Goal: Task Accomplishment & Management: Complete application form

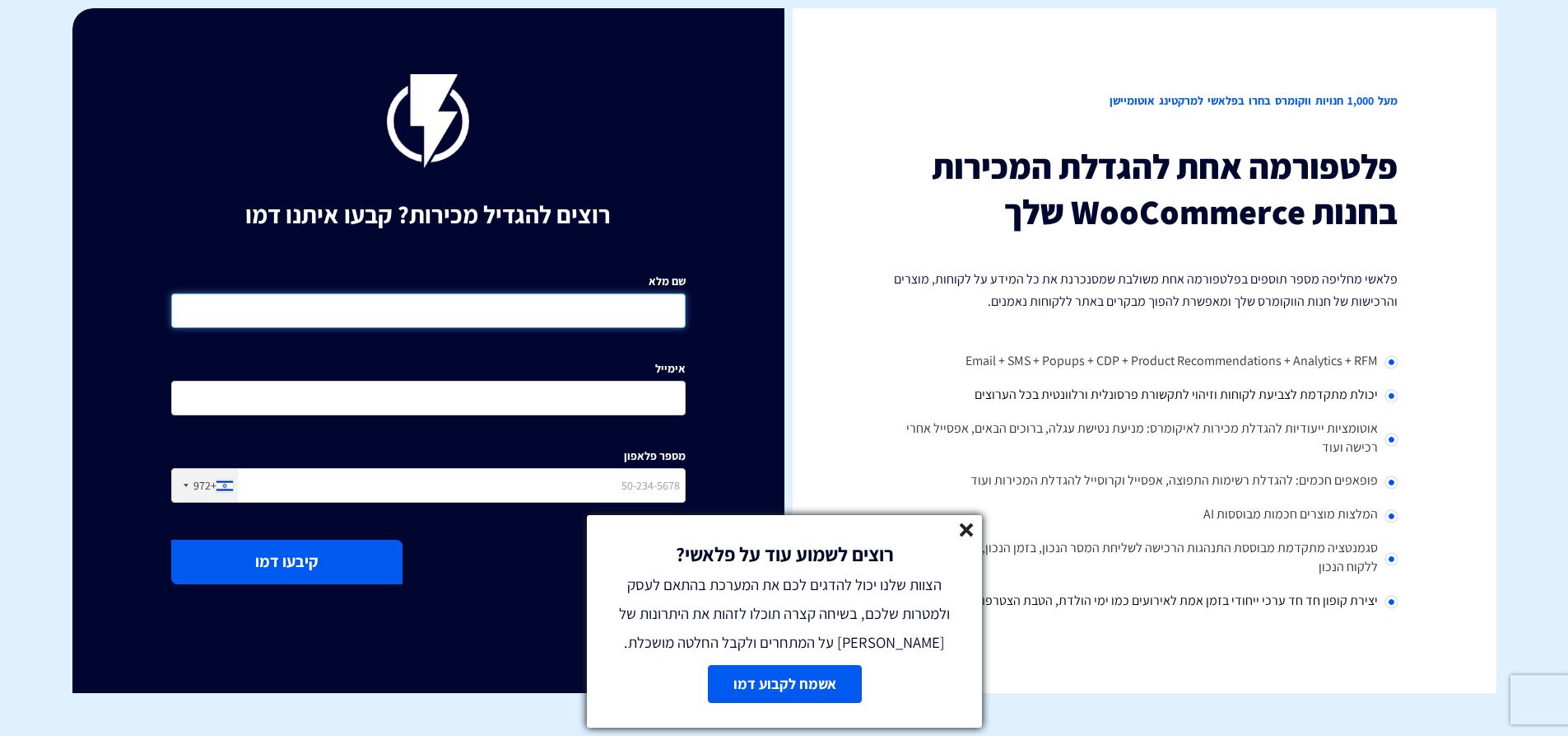
click at [531, 308] on input "שם מלא" at bounding box center [428, 310] width 515 height 35
click at [494, 319] on input "שם מלא" at bounding box center [428, 310] width 515 height 35
type input "0535561161"
click at [562, 401] on input "אימייל" at bounding box center [428, 398] width 515 height 35
click at [608, 395] on input "אימייל" at bounding box center [428, 398] width 515 height 35
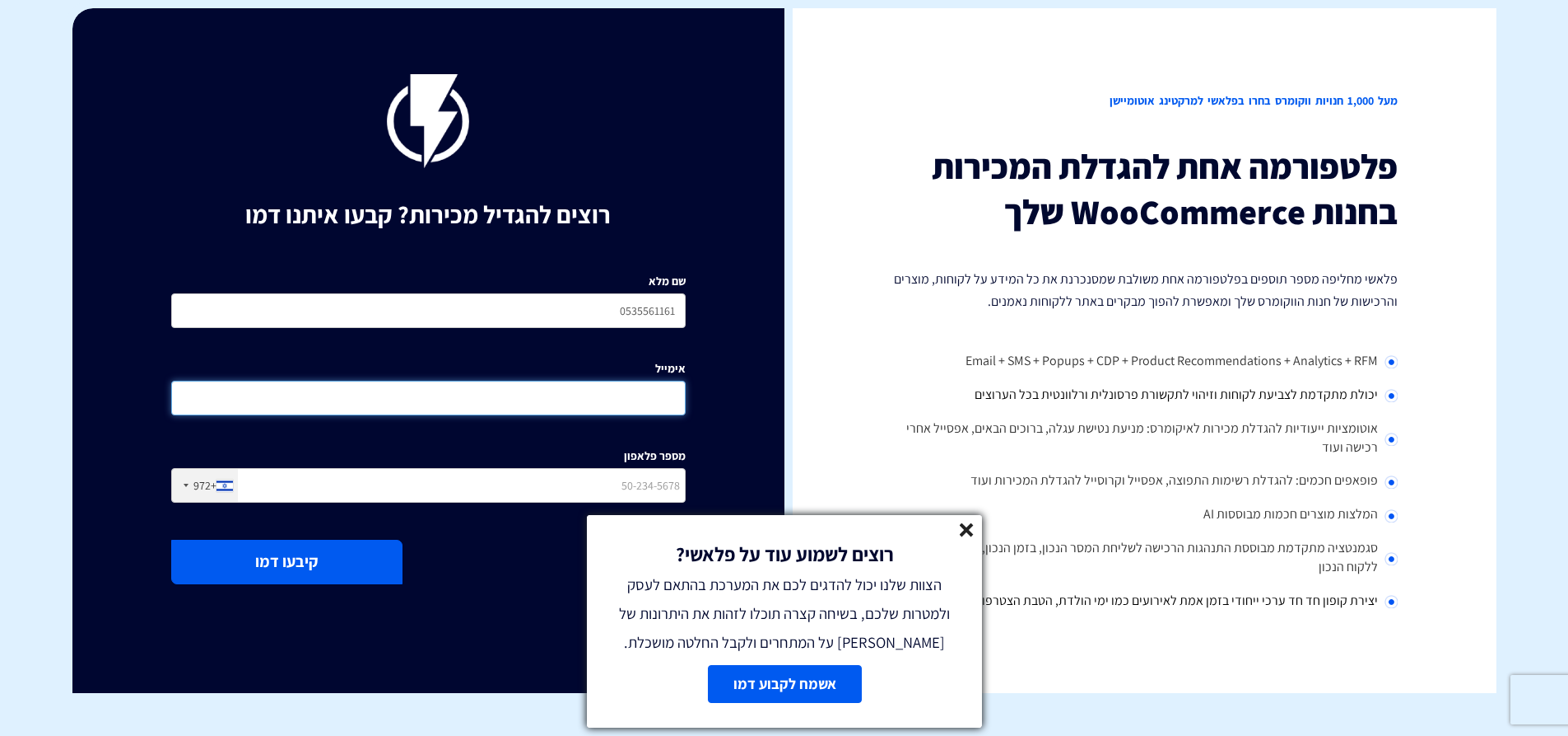
paste input "[EMAIL_ADDRESS][DOMAIN_NAME]"
type input "[EMAIL_ADDRESS][DOMAIN_NAME]"
drag, startPoint x: 603, startPoint y: 307, endPoint x: 711, endPoint y: 307, distance: 108.0
click at [711, 307] on div "רוצים להגדיל מכירות? קבעו איתנו דמו שם מלא 0535561161 אימייל [EMAIL_ADDRESS][DO…" at bounding box center [428, 350] width 712 height 685
click at [612, 481] on input "מספר פלאפון" at bounding box center [428, 485] width 515 height 35
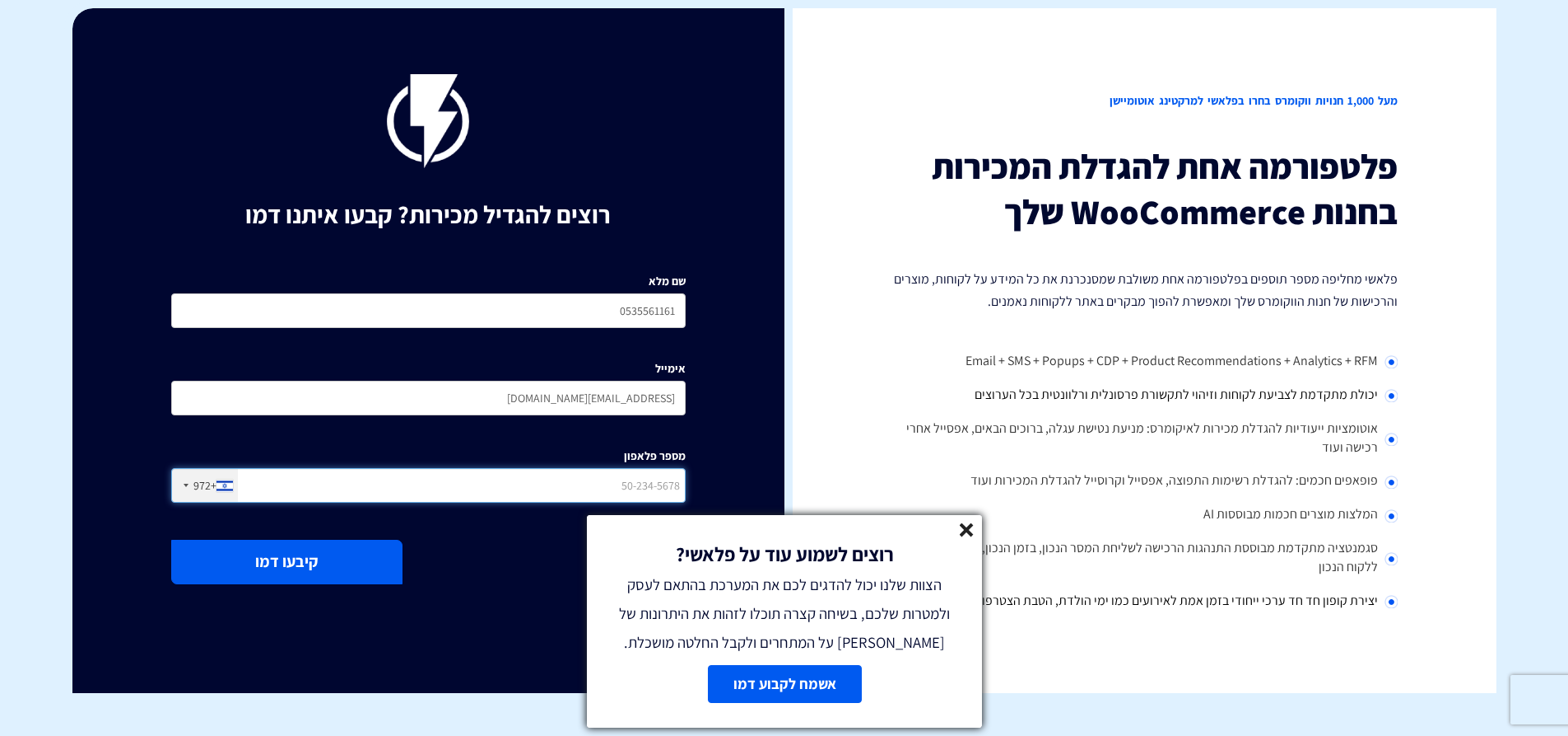
paste input "0535561161"
type input "0535561161"
click at [634, 306] on input "0535561161" at bounding box center [428, 310] width 515 height 35
drag, startPoint x: 585, startPoint y: 309, endPoint x: 836, endPoint y: 282, distance: 252.4
click at [820, 286] on div "מעל 1,000 חנויות ווקומרס בחרו בפלאשי למרקטינג אוטומיישן פלטפורמה אחת להגדלת המכ…" at bounding box center [785, 350] width 1424 height 685
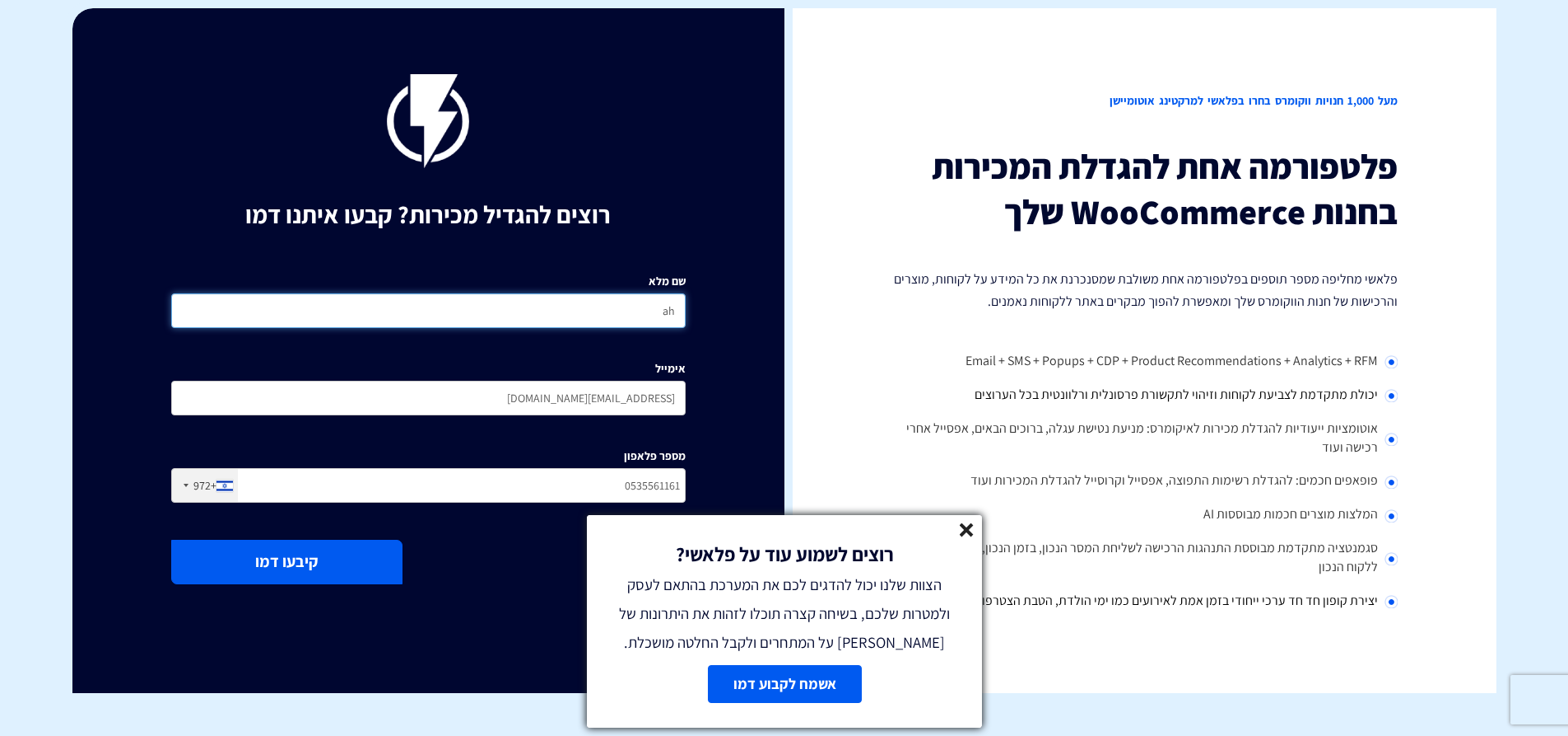
type input "a"
type input "[PERSON_NAME]"
click at [308, 561] on button "קיבעו דמו" at bounding box center [287, 561] width 232 height 44
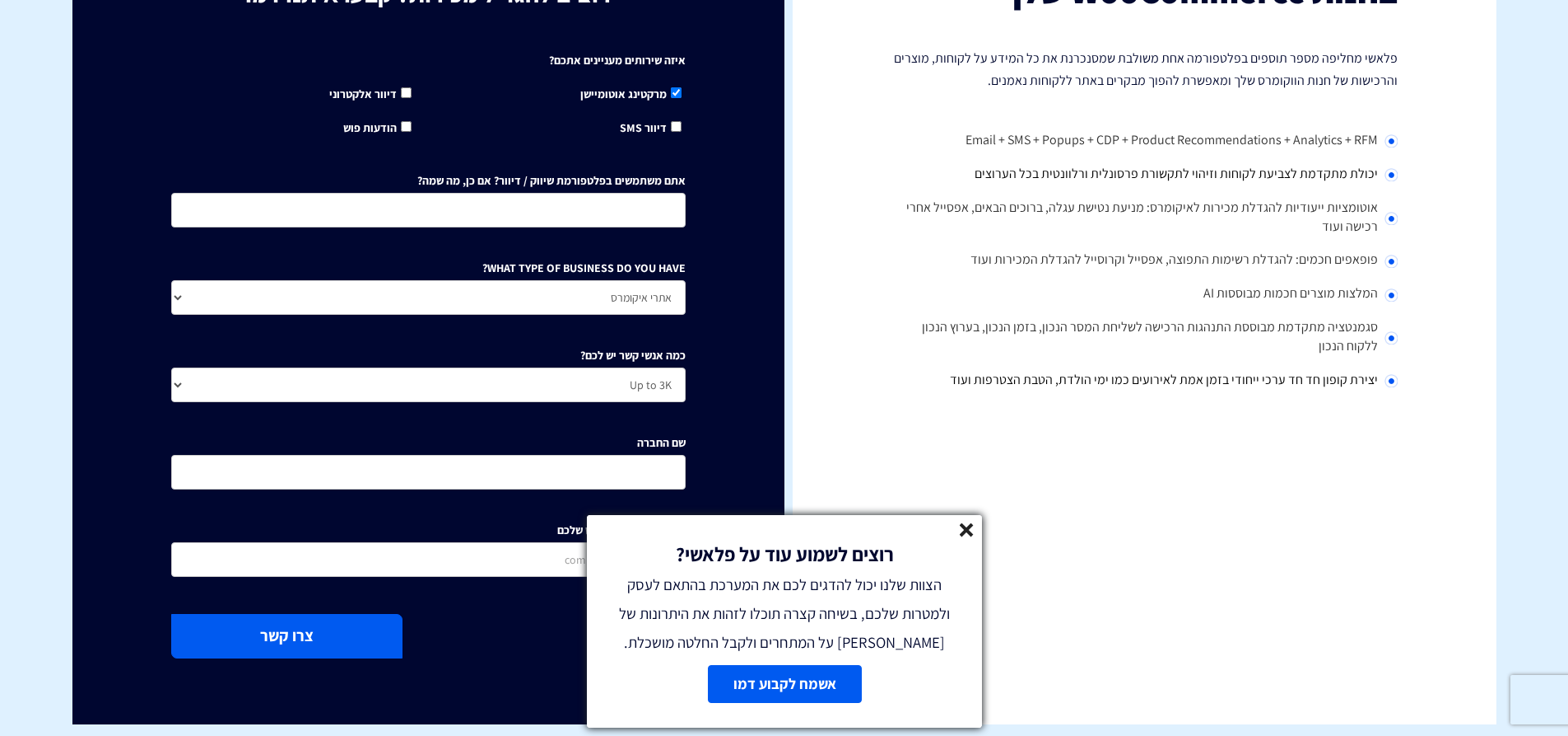
scroll to position [247, 0]
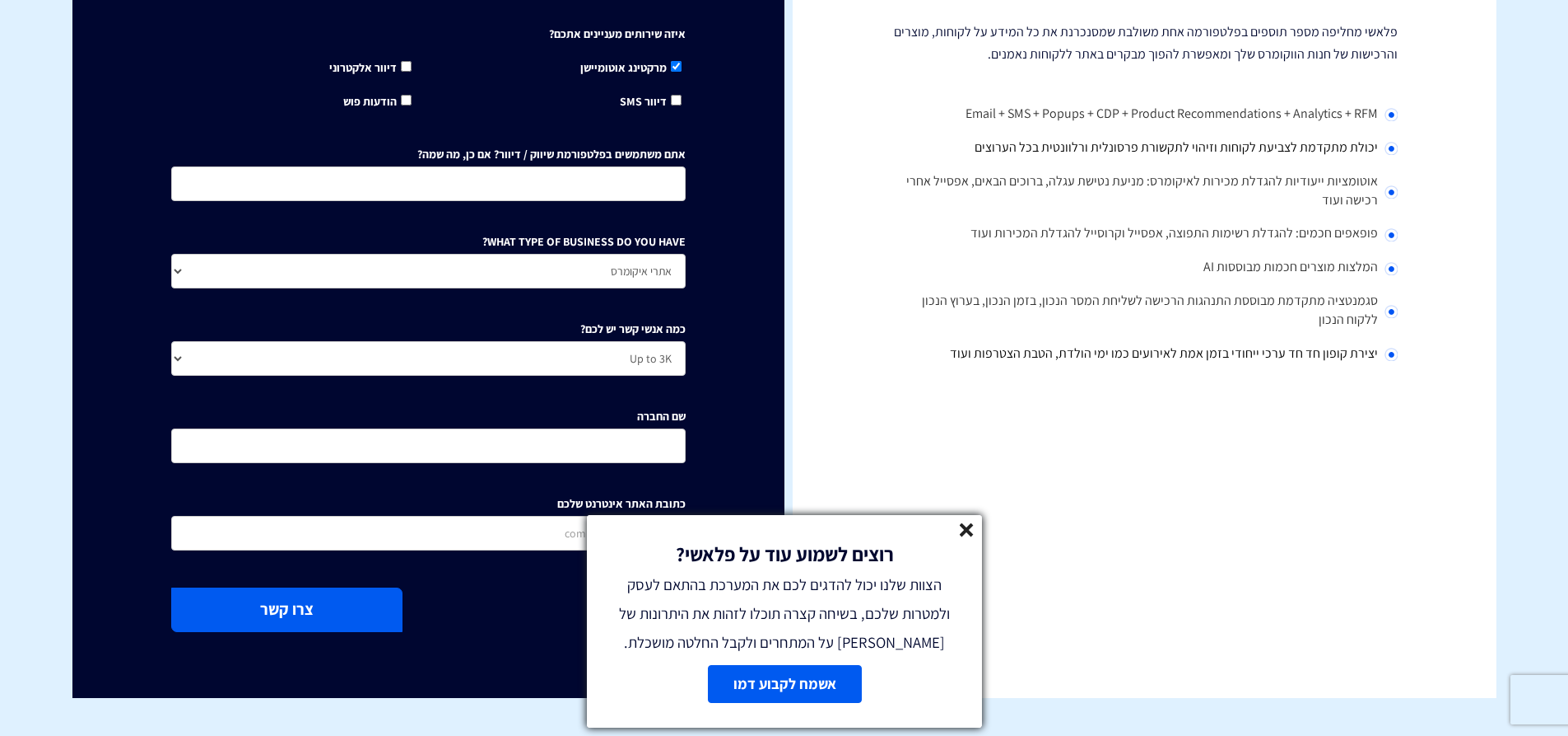
click at [343, 607] on button "צרו קשר" at bounding box center [287, 609] width 232 height 44
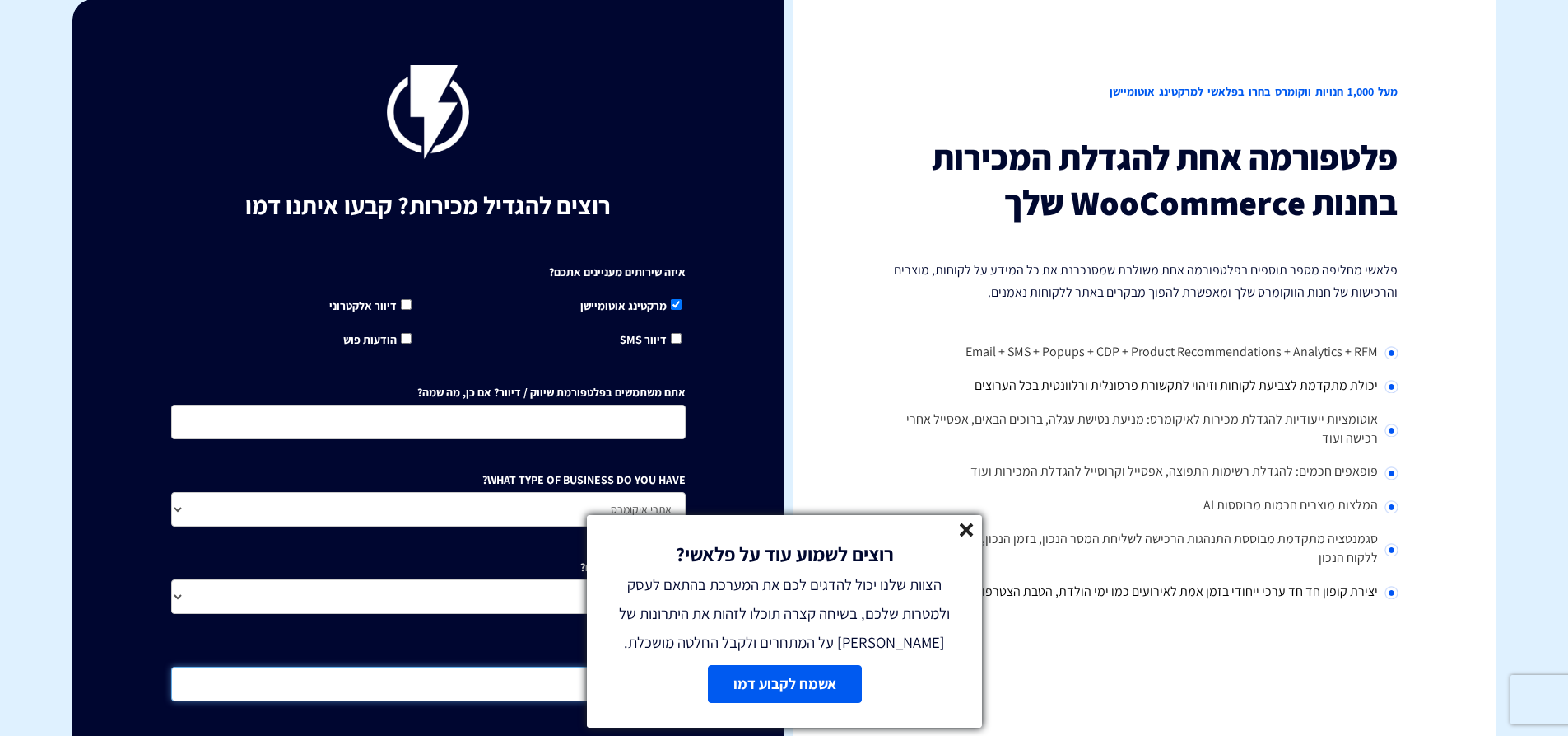
scroll to position [0, 0]
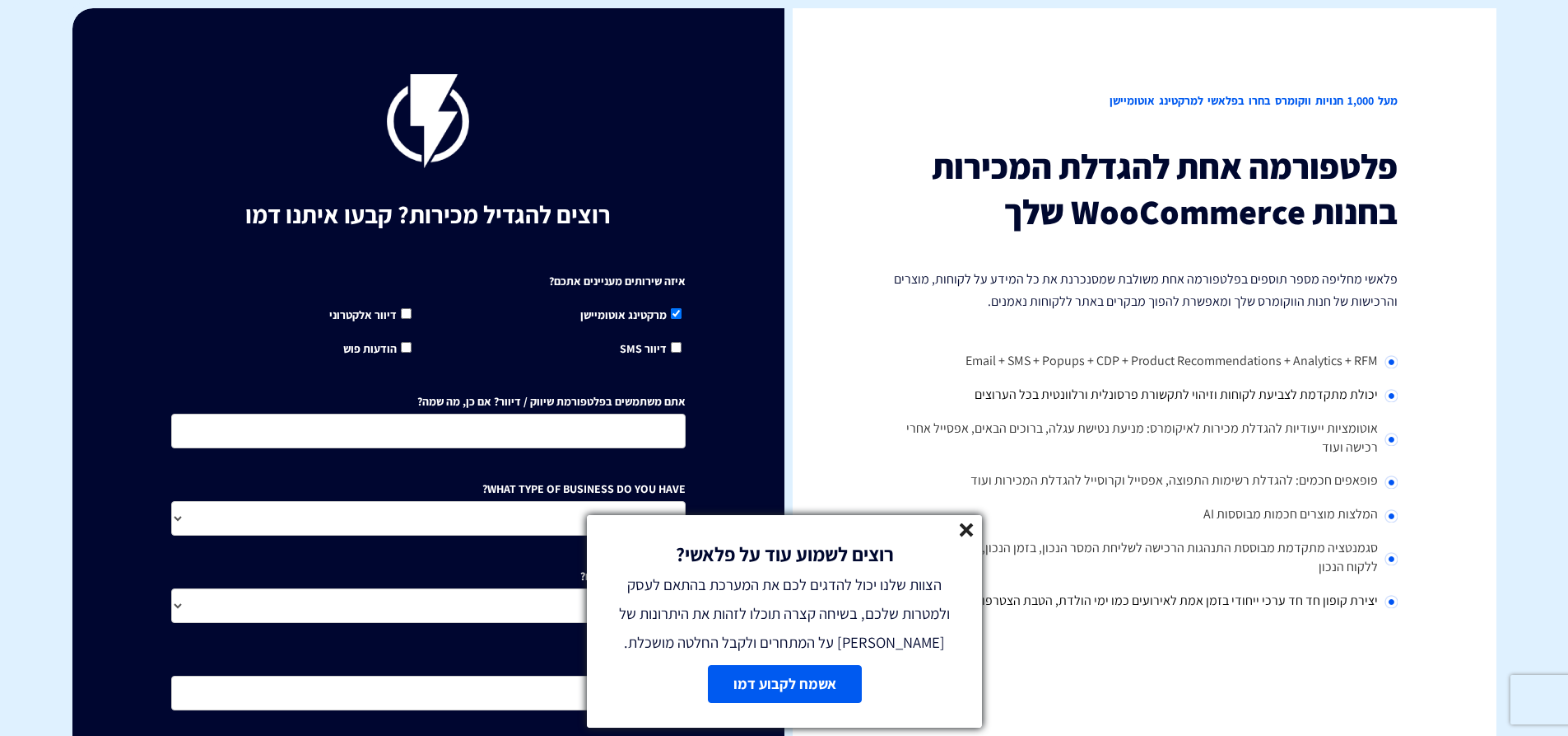
drag, startPoint x: 664, startPoint y: 315, endPoint x: 575, endPoint y: 315, distance: 89.0
click at [575, 315] on div "מרקטינג אוטומיישן" at bounding box center [563, 310] width 270 height 34
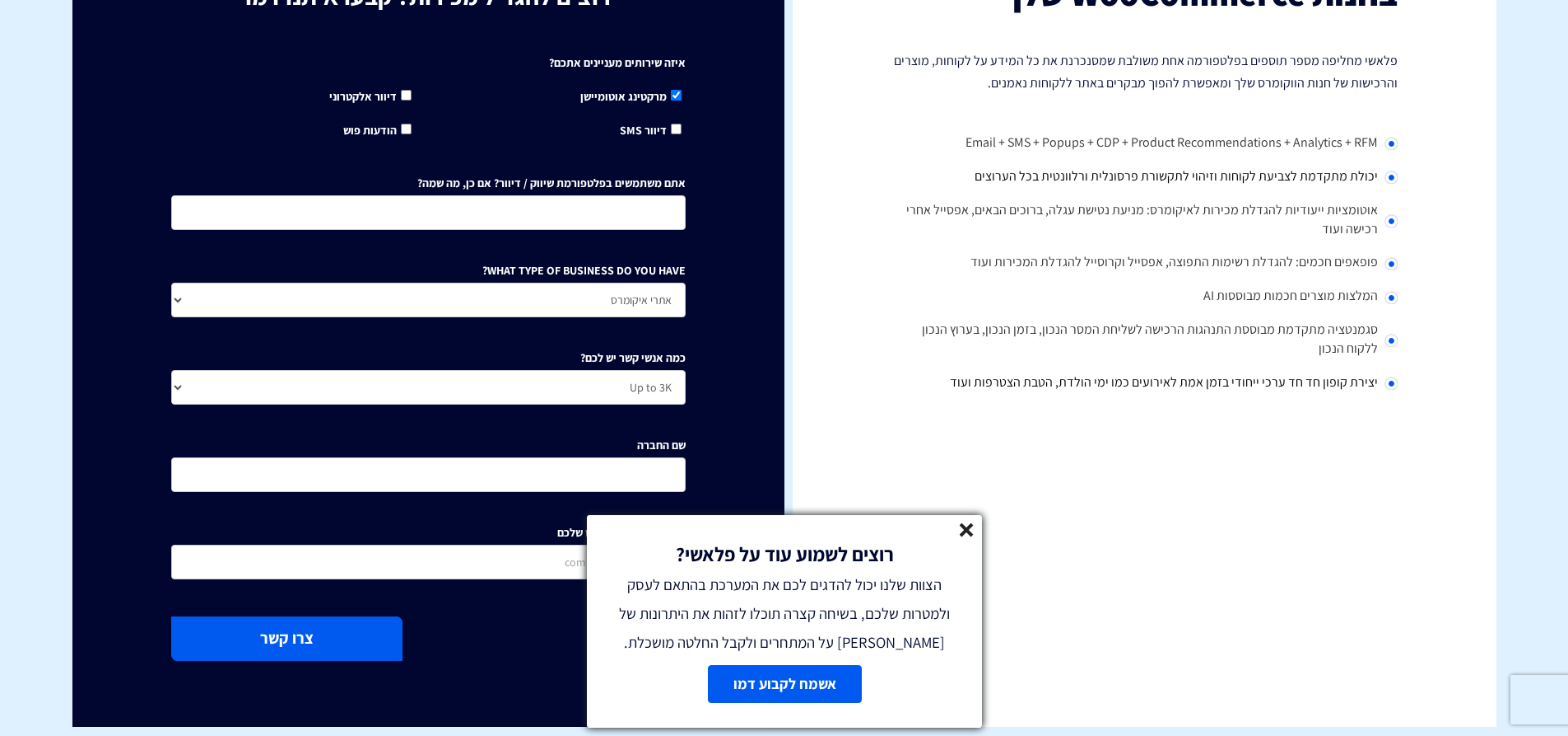
scroll to position [247, 0]
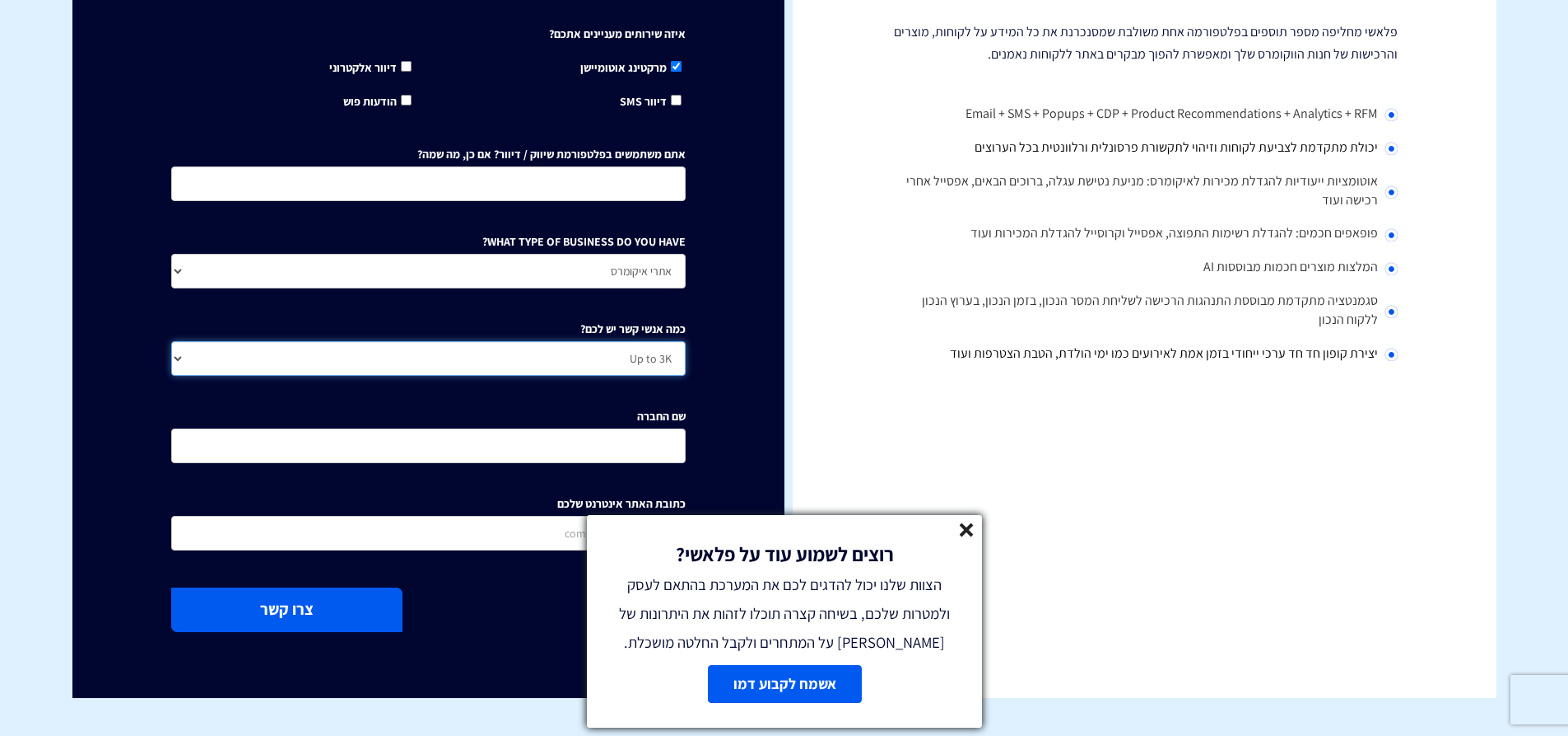
click at [590, 349] on select "Up to 3K 3K-10K 10K-25K 25K-50K 50K-100K 100K-250K 250K-500K 500K-1M 1M+" at bounding box center [428, 359] width 515 height 35
click at [715, 331] on div "רוצים להגדיל מכירות? קבעו איתנו דמו איזה שירותים מעניינים אתכם? מרקטינג אוטומיי…" at bounding box center [428, 229] width 712 height 936
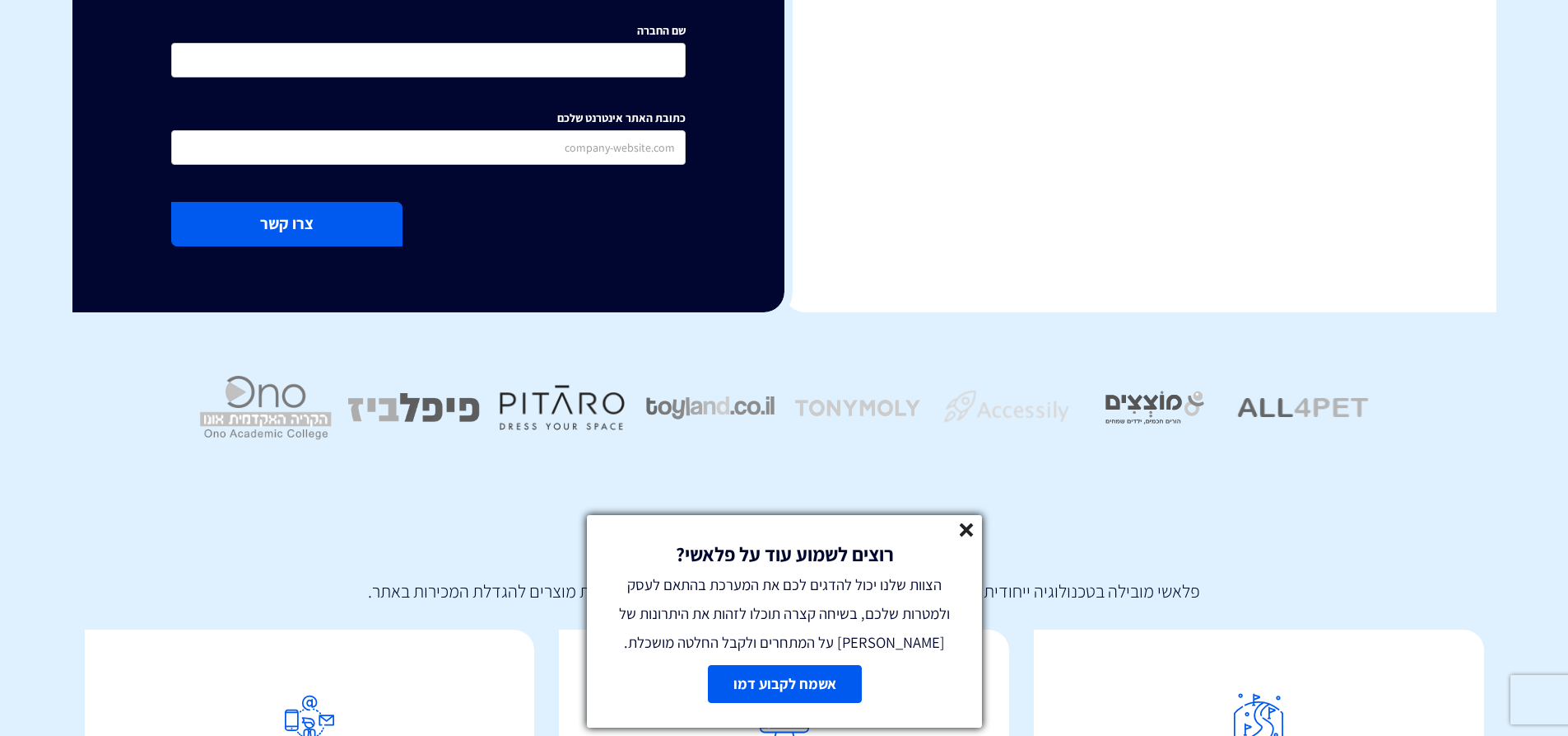
scroll to position [847, 0]
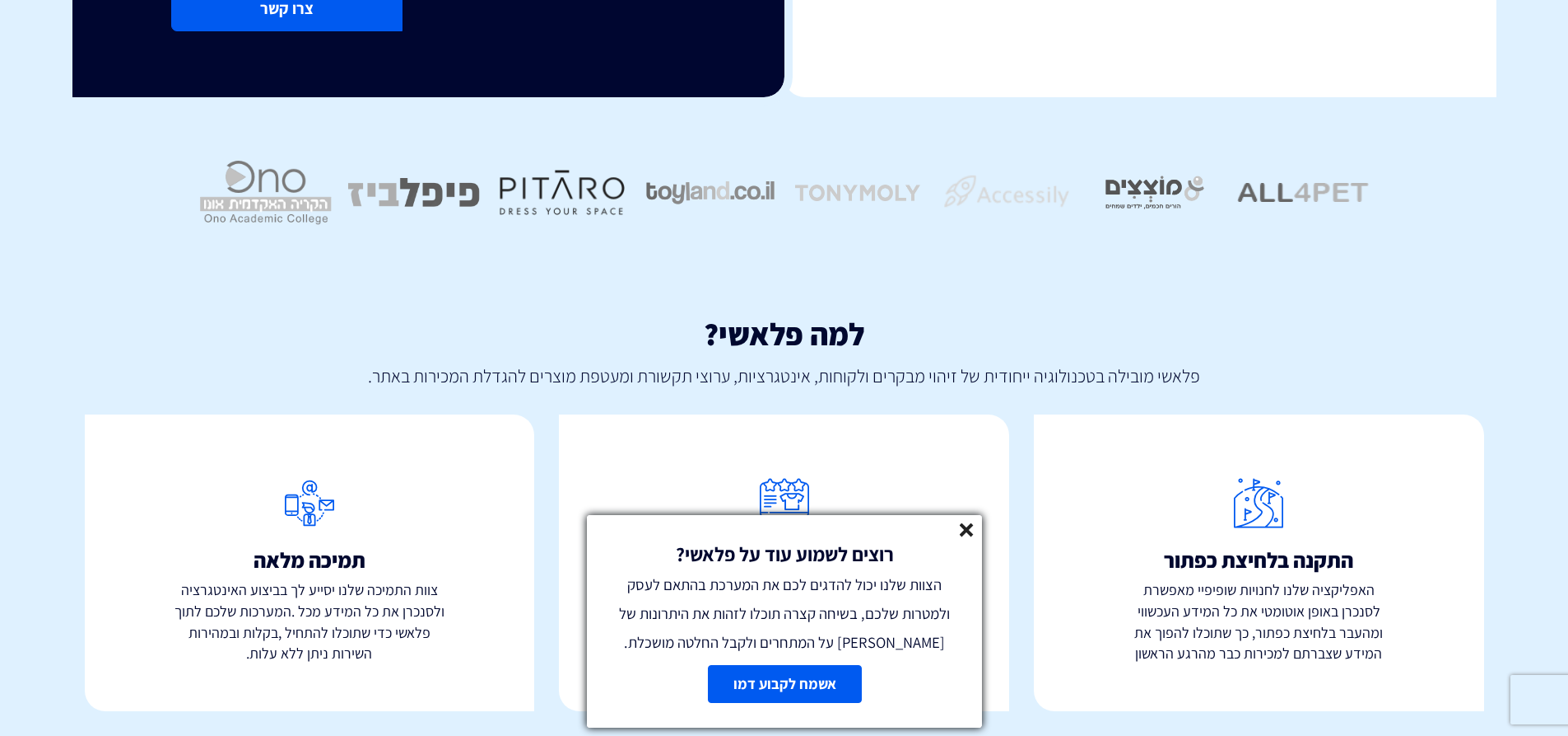
click at [970, 531] on line at bounding box center [966, 529] width 12 height 12
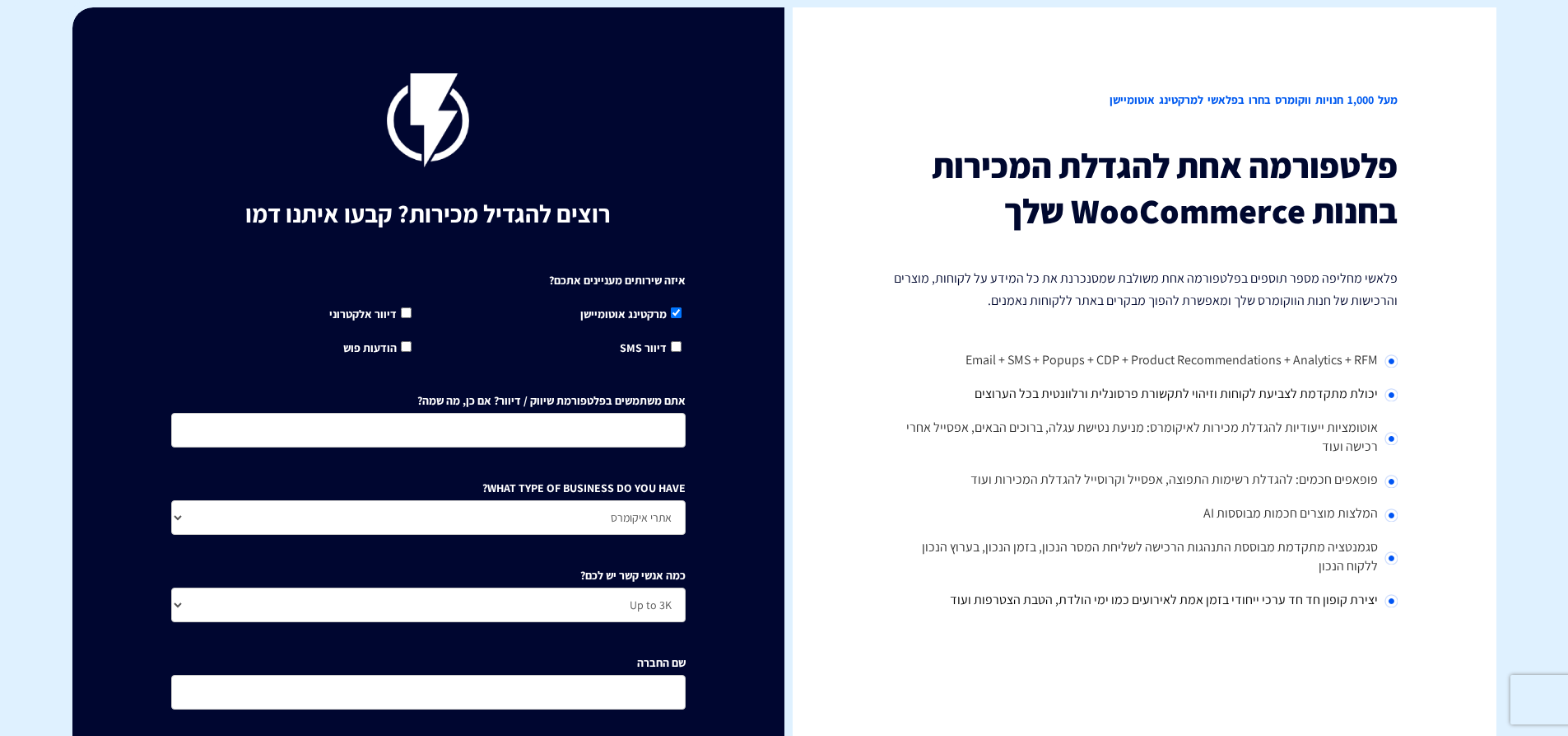
scroll to position [0, 0]
